Goal: Transaction & Acquisition: Purchase product/service

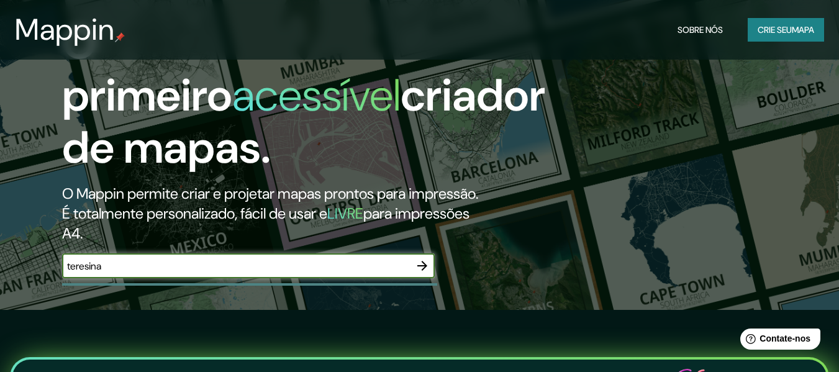
type input "teresina"
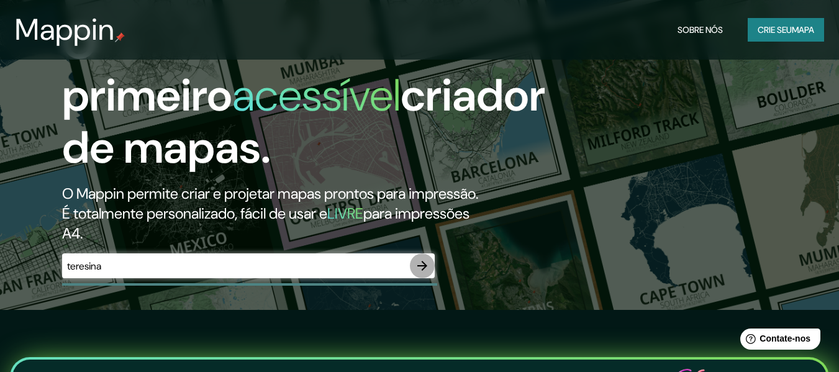
click at [422, 273] on icon "button" at bounding box center [422, 265] width 15 height 15
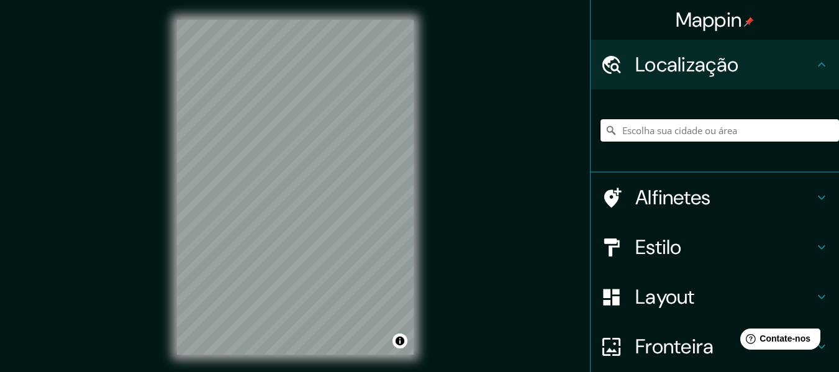
click at [663, 124] on input "Escolha sua cidade ou área" at bounding box center [719, 130] width 238 height 22
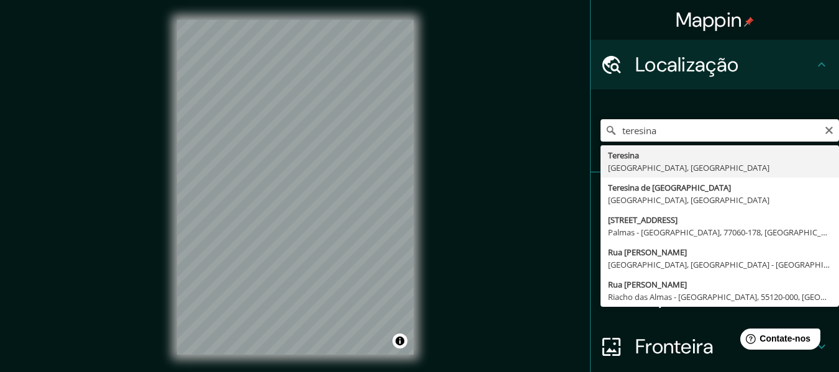
type input "Teresina, Piauí, Brasil"
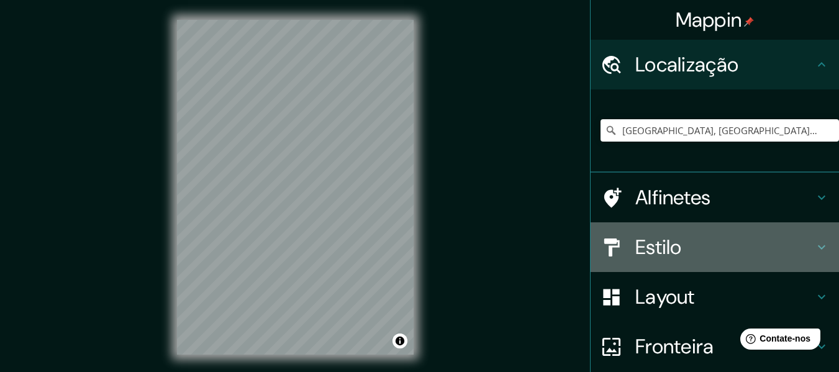
click at [654, 229] on div "Estilo" at bounding box center [715, 247] width 248 height 50
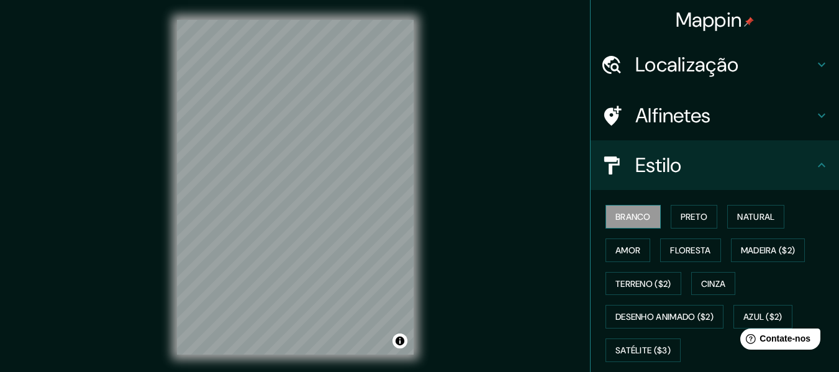
click at [622, 215] on font "Branco" at bounding box center [632, 216] width 35 height 11
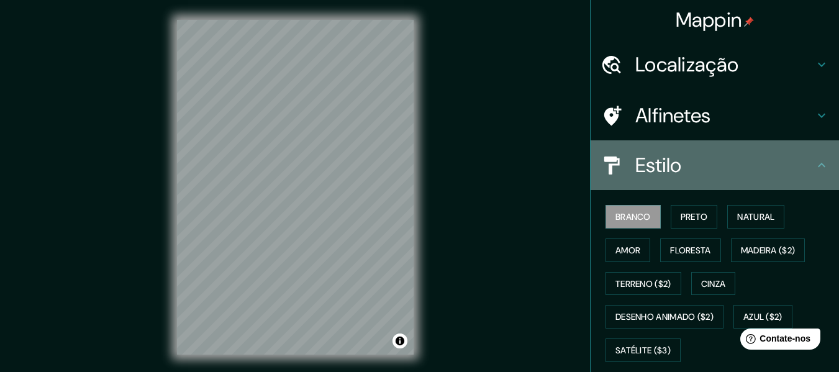
click at [656, 161] on font "Estilo" at bounding box center [658, 165] width 47 height 26
click at [820, 167] on div "Estilo" at bounding box center [715, 165] width 248 height 50
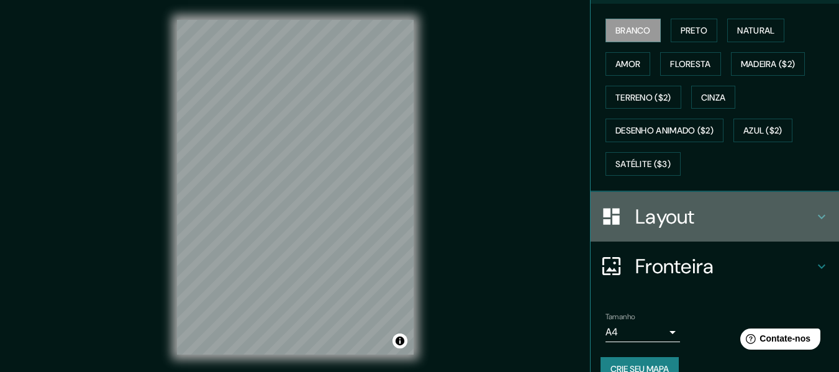
click at [722, 216] on h4 "Layout" at bounding box center [724, 216] width 179 height 25
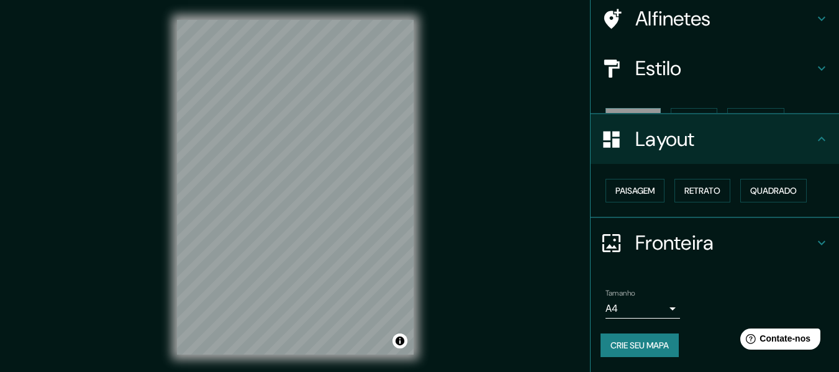
scroll to position [76, 0]
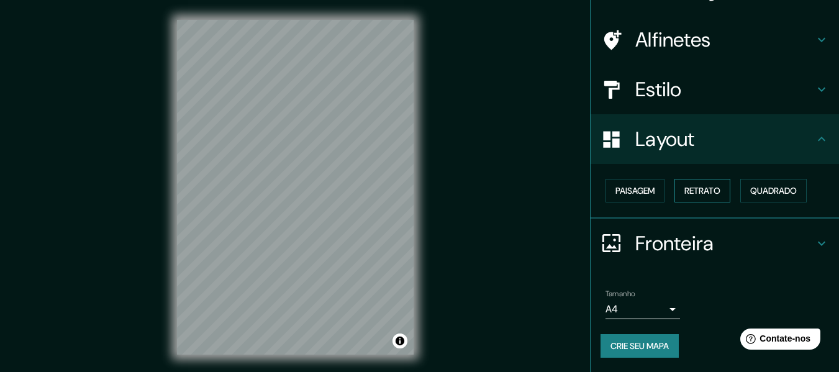
click at [709, 195] on font "Retrato" at bounding box center [702, 190] width 36 height 11
click at [740, 186] on button "Quadrado" at bounding box center [773, 191] width 66 height 24
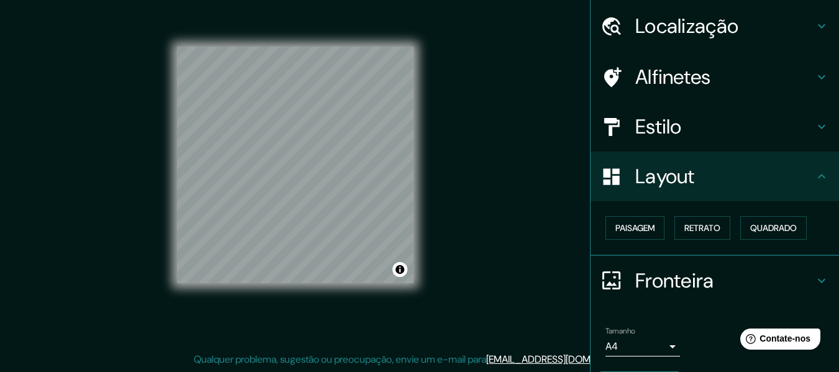
scroll to position [0, 0]
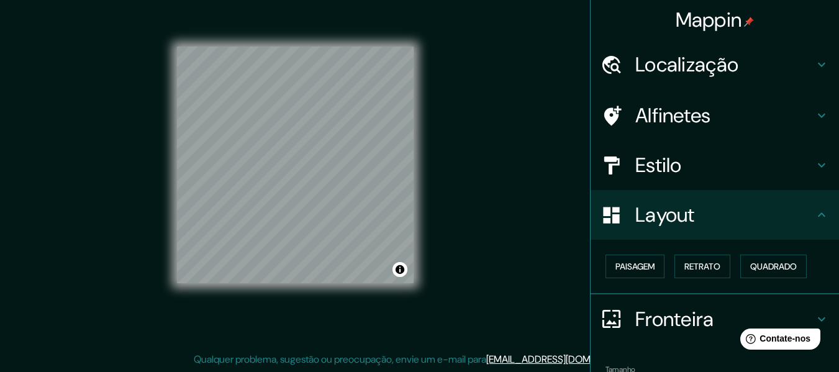
click at [796, 74] on h4 "Localização" at bounding box center [724, 64] width 179 height 25
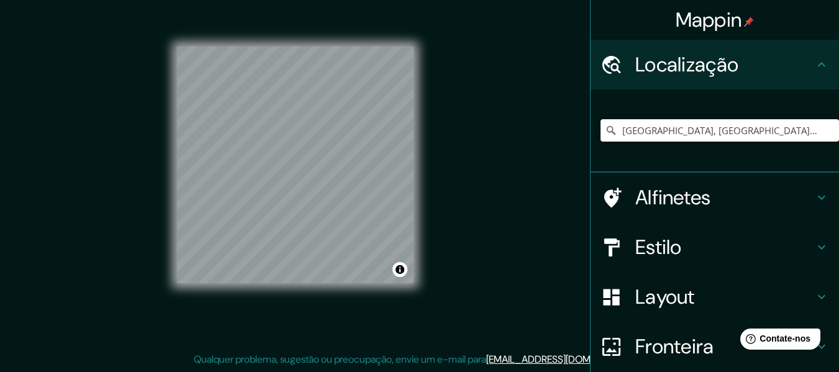
click at [814, 69] on icon at bounding box center [821, 64] width 15 height 15
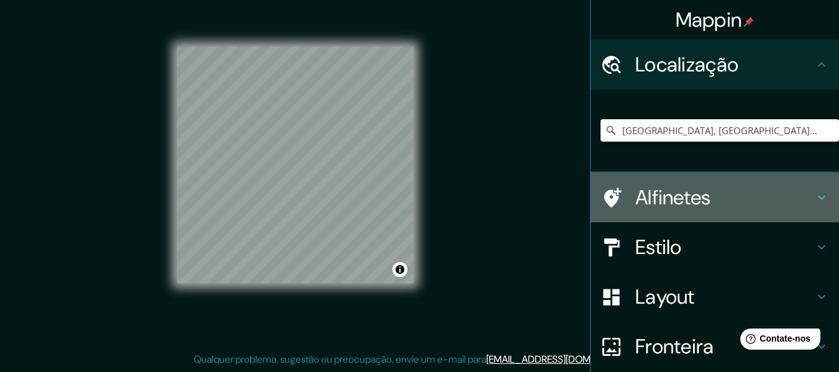
click at [786, 209] on h4 "Alfinetes" at bounding box center [724, 197] width 179 height 25
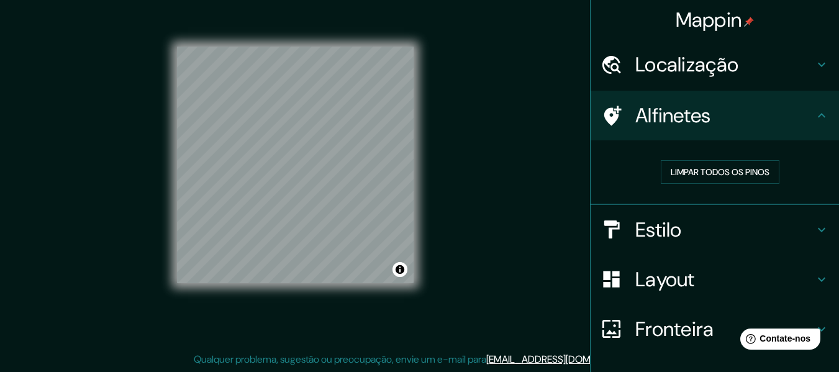
click at [794, 125] on h4 "Alfinetes" at bounding box center [724, 115] width 179 height 25
click at [789, 229] on h4 "Estilo" at bounding box center [724, 229] width 179 height 25
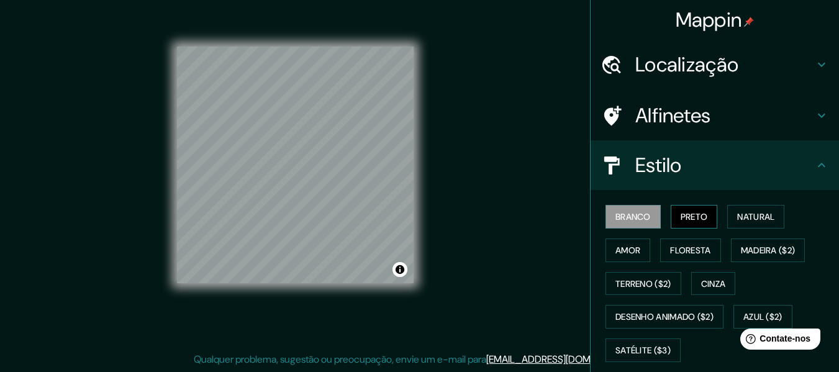
click at [688, 206] on button "Preto" at bounding box center [694, 217] width 47 height 24
click at [737, 216] on font "Natural" at bounding box center [755, 216] width 37 height 11
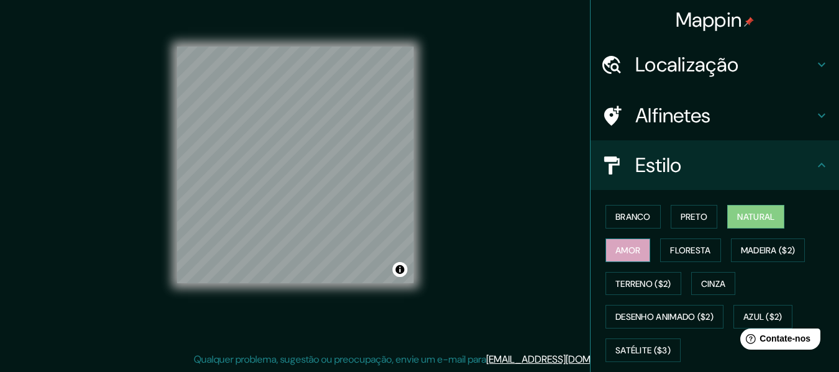
click at [635, 250] on button "Amor" at bounding box center [627, 250] width 45 height 24
click at [701, 278] on font "Cinza" at bounding box center [713, 283] width 25 height 11
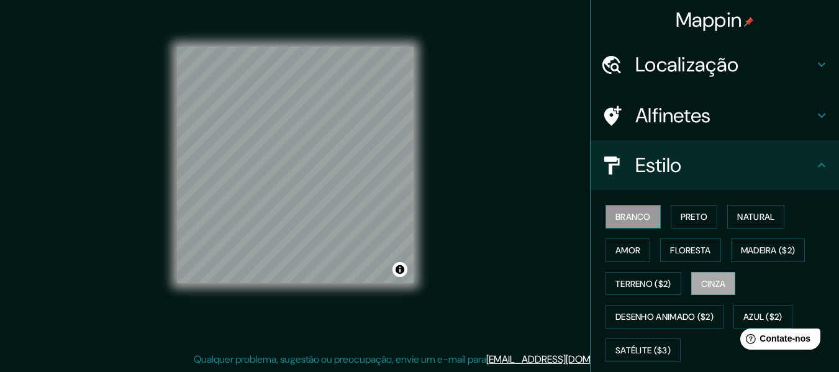
click at [619, 212] on font "Branco" at bounding box center [632, 216] width 35 height 11
click at [728, 220] on button "Natural" at bounding box center [755, 217] width 57 height 24
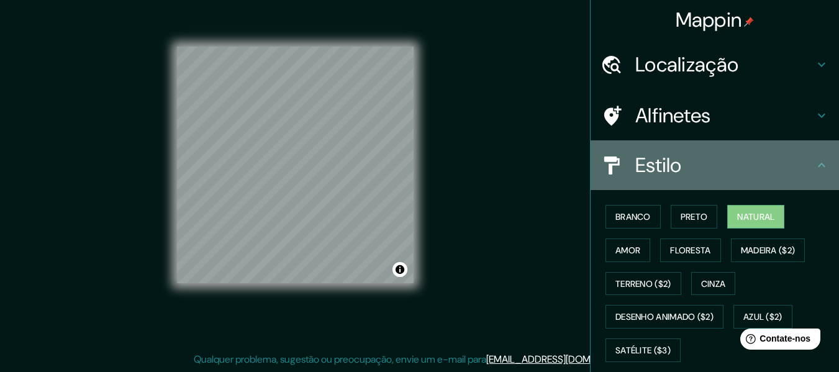
click at [816, 166] on icon at bounding box center [821, 165] width 15 height 15
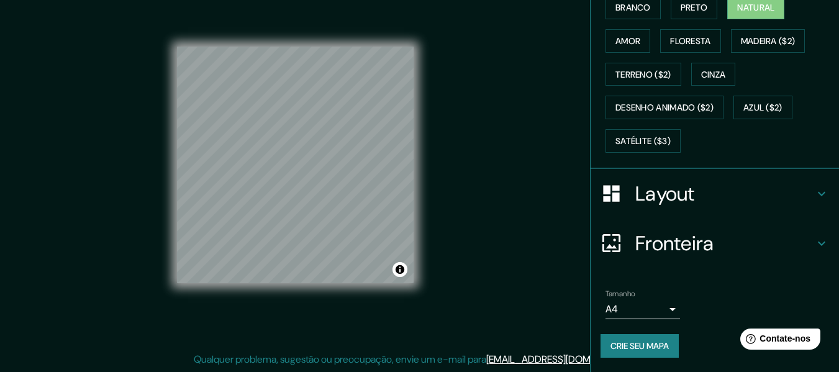
click at [728, 199] on h4 "Layout" at bounding box center [724, 193] width 179 height 25
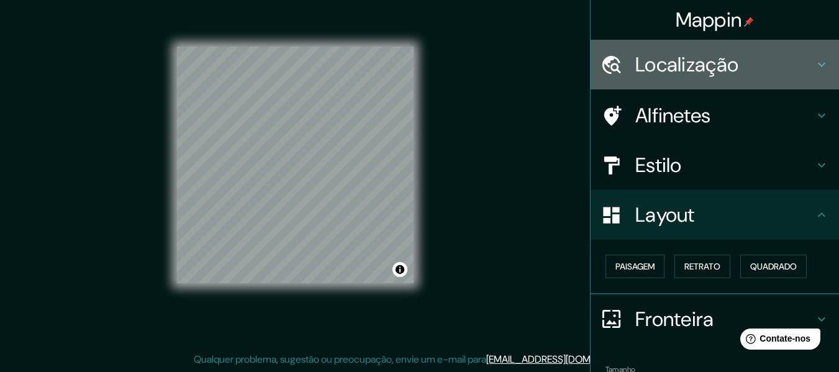
click at [732, 59] on h4 "Localização" at bounding box center [724, 64] width 179 height 25
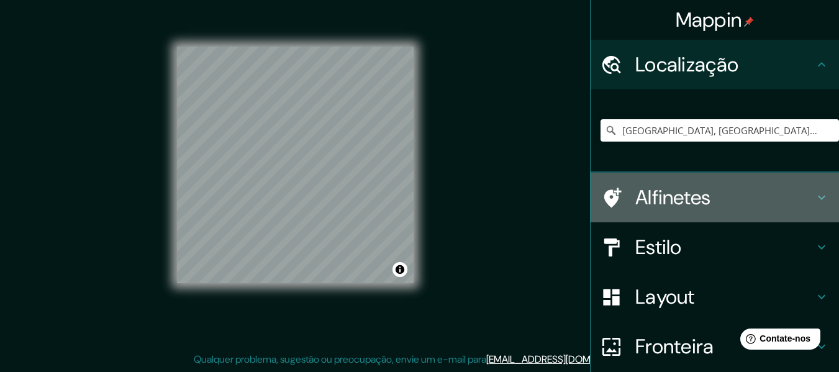
click at [686, 208] on font "Alfinetes" at bounding box center [673, 197] width 76 height 26
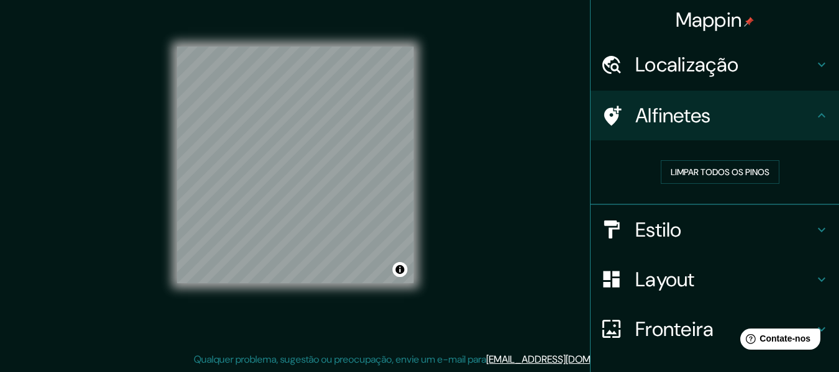
click at [693, 219] on h4 "Estilo" at bounding box center [724, 229] width 179 height 25
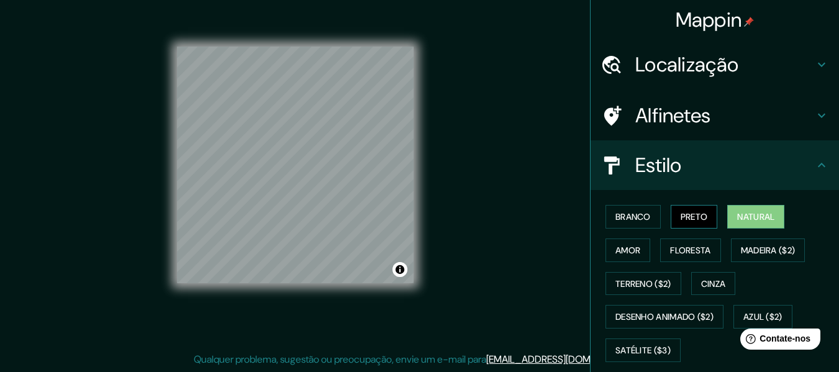
click at [684, 225] on button "Preto" at bounding box center [694, 217] width 47 height 24
click at [648, 220] on button "Branco" at bounding box center [632, 217] width 55 height 24
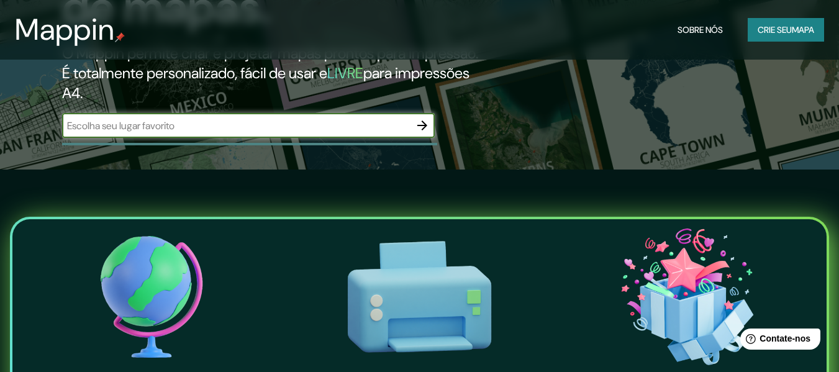
scroll to position [62, 0]
